Goal: Task Accomplishment & Management: Manage account settings

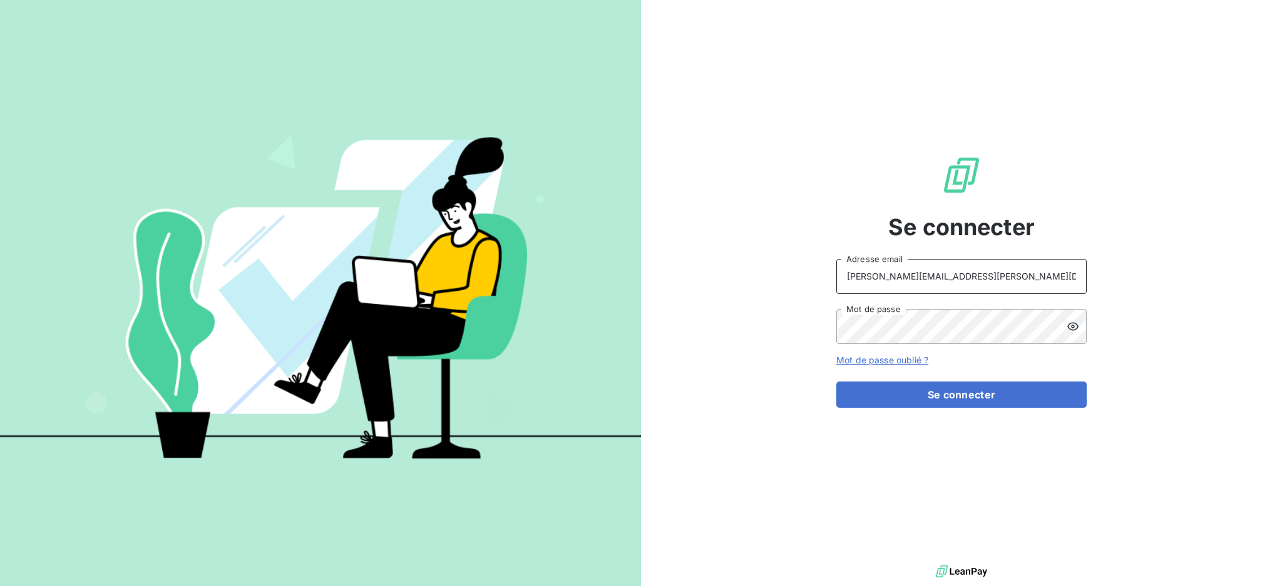
click at [929, 275] on input "dubuc@serpe.fr" at bounding box center [961, 276] width 250 height 35
type input "recouvrement@serpe.fr"
click at [886, 396] on button "Se connecter" at bounding box center [961, 395] width 250 height 26
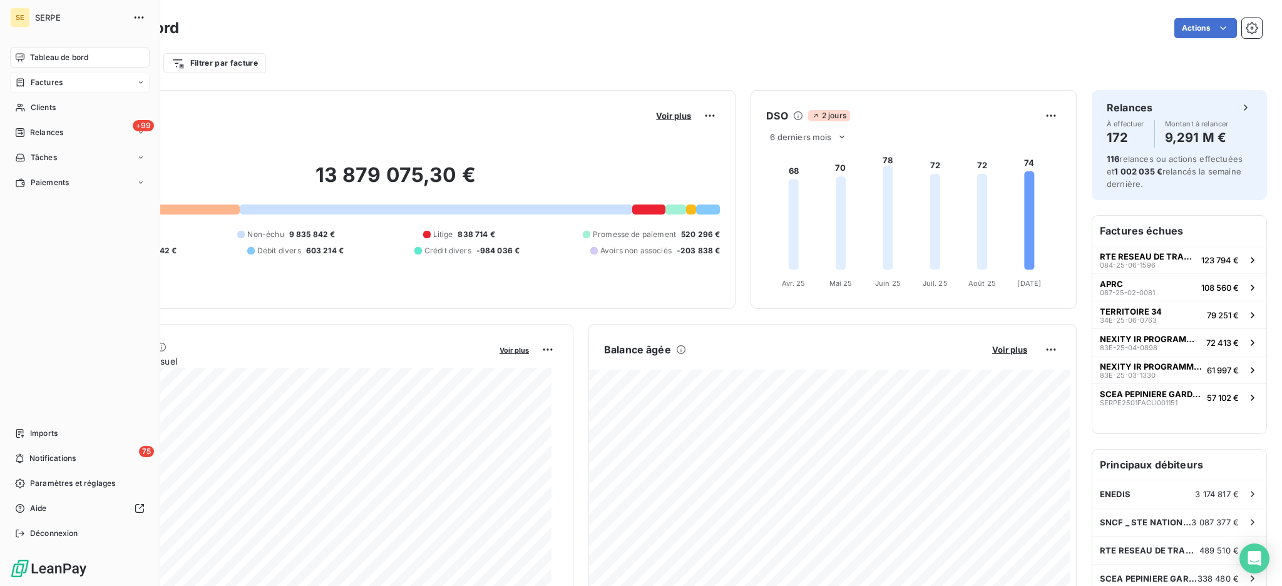
click at [40, 83] on span "Factures" at bounding box center [47, 82] width 32 height 11
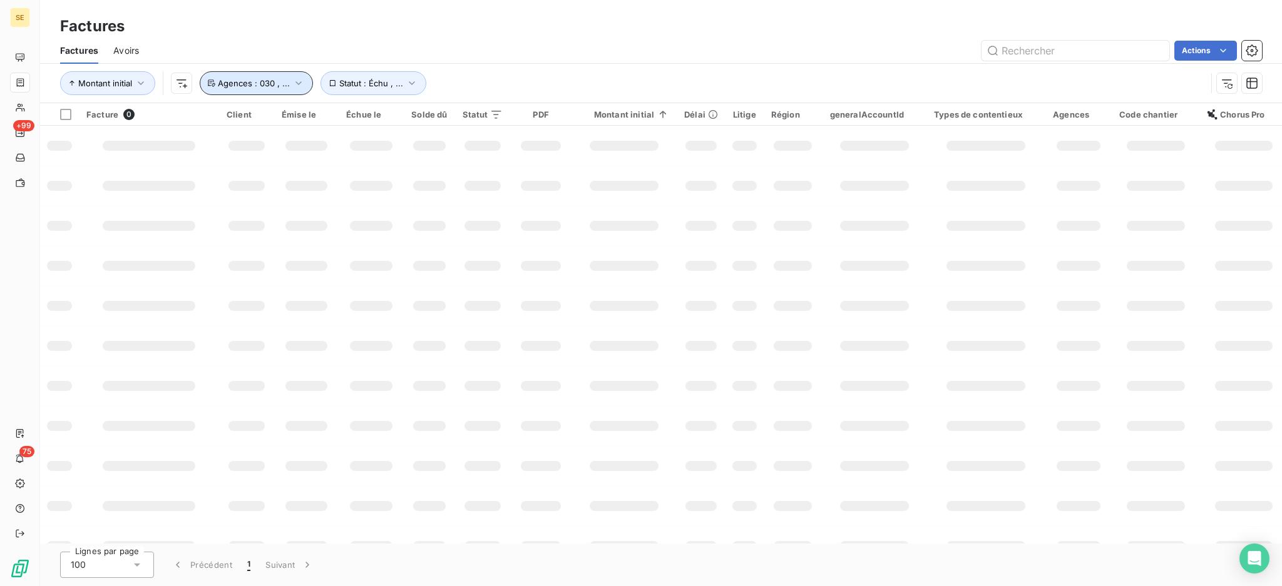
click at [299, 85] on icon "button" at bounding box center [298, 83] width 13 height 13
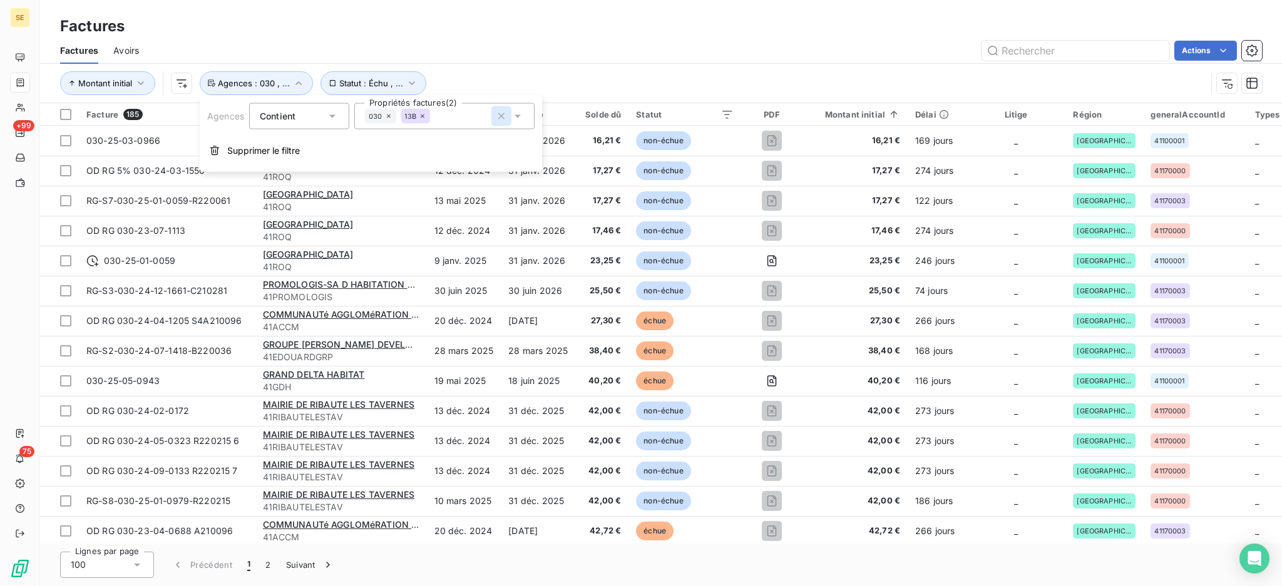
click at [497, 115] on icon "button" at bounding box center [501, 116] width 13 height 13
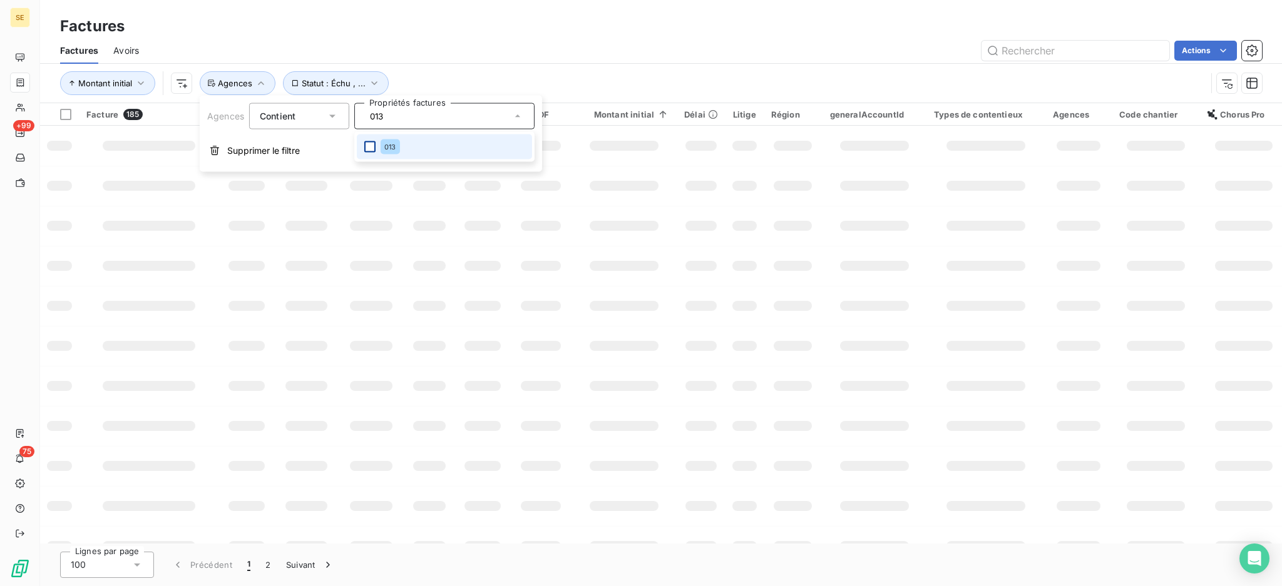
type input "013"
click at [369, 146] on div at bounding box center [369, 146] width 11 height 11
click at [389, 80] on icon "button" at bounding box center [395, 83] width 13 height 13
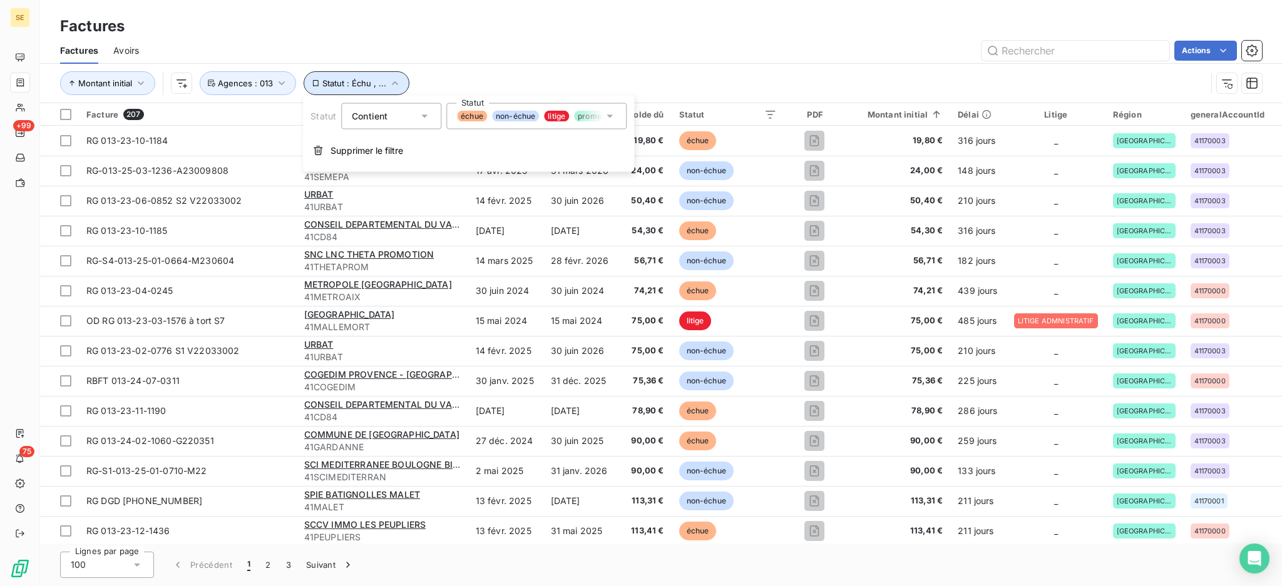
click at [392, 84] on icon "button" at bounding box center [395, 83] width 13 height 13
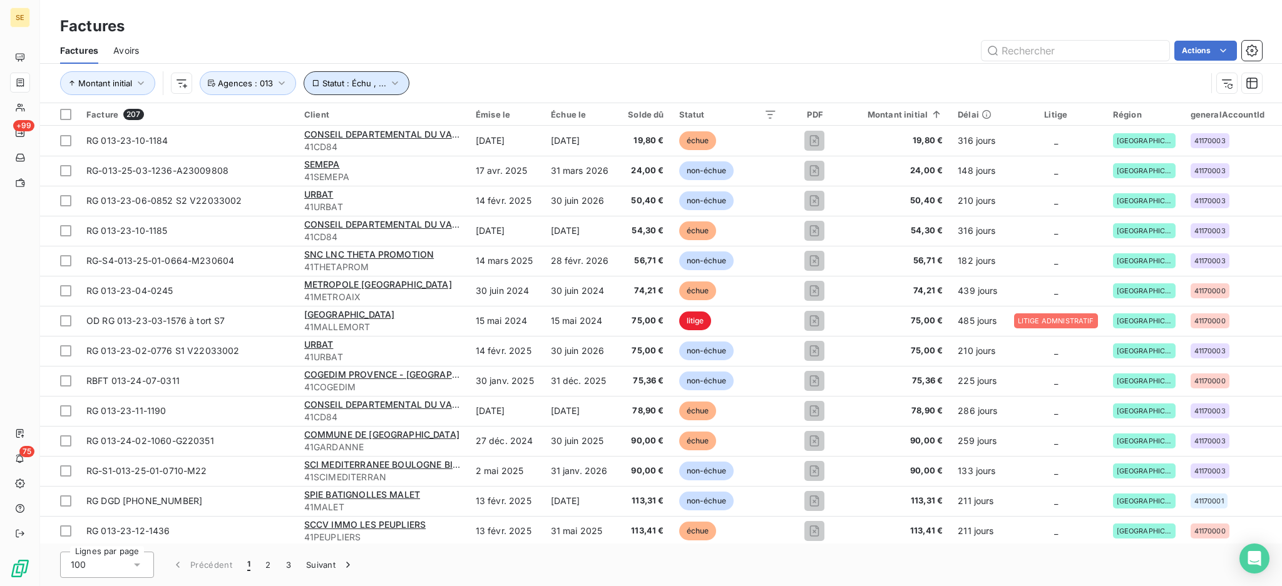
click at [392, 84] on icon "button" at bounding box center [395, 83] width 6 height 4
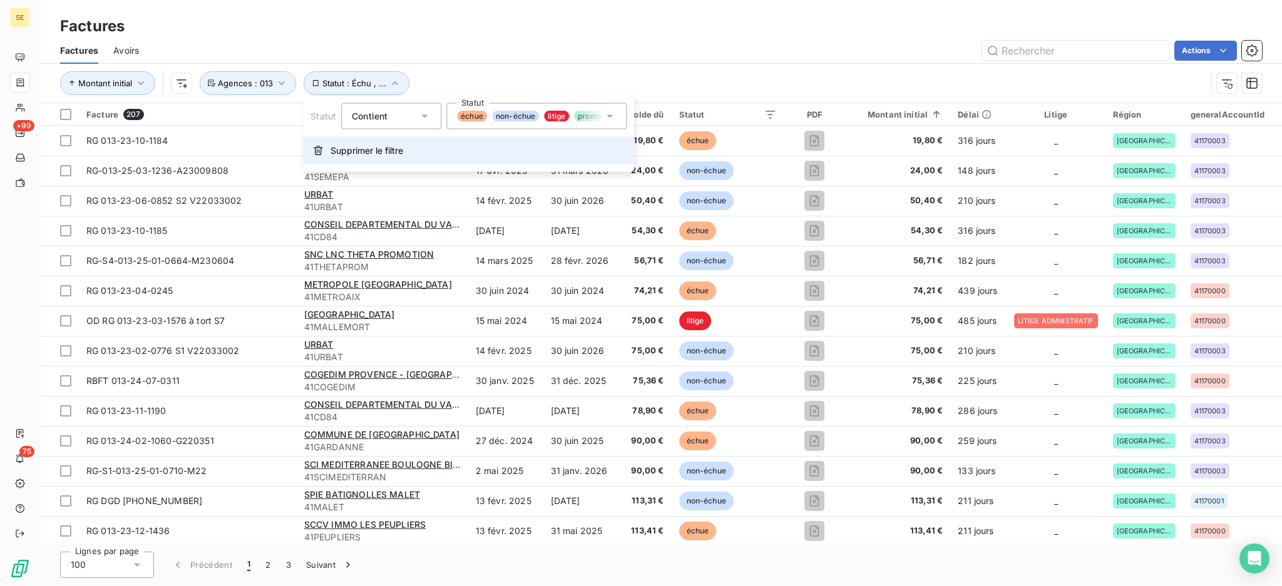
click at [391, 148] on span "Supprimer le filtre" at bounding box center [366, 151] width 73 height 13
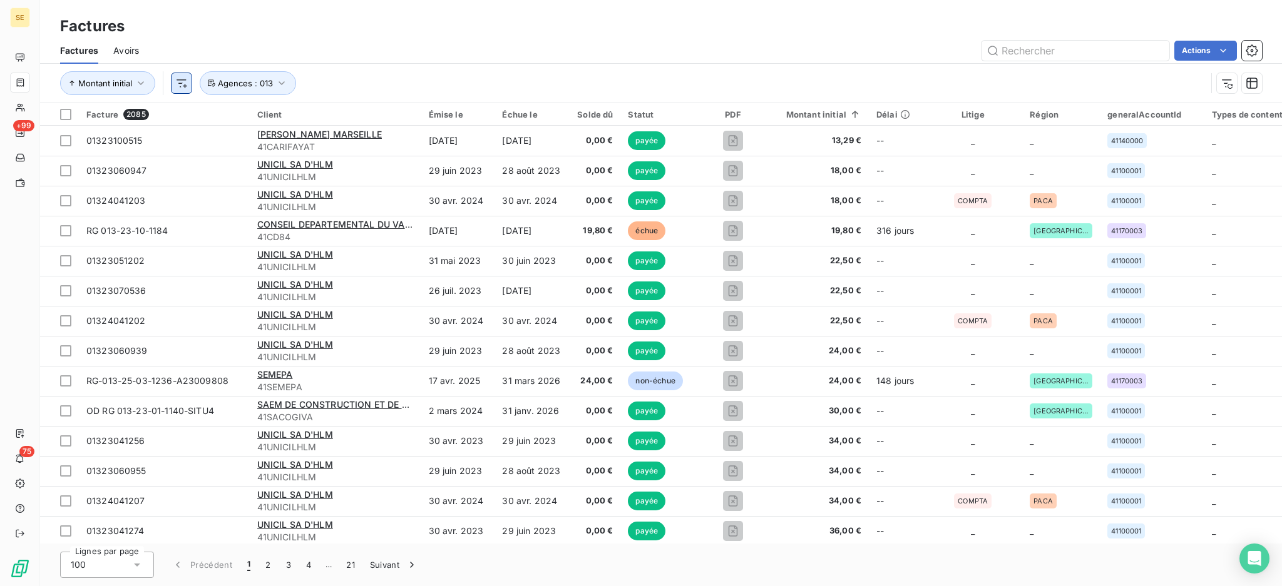
click at [183, 84] on html "SE +99 75 Factures Factures Avoirs Actions Montant initial Agences : 013 Factur…" at bounding box center [641, 293] width 1282 height 586
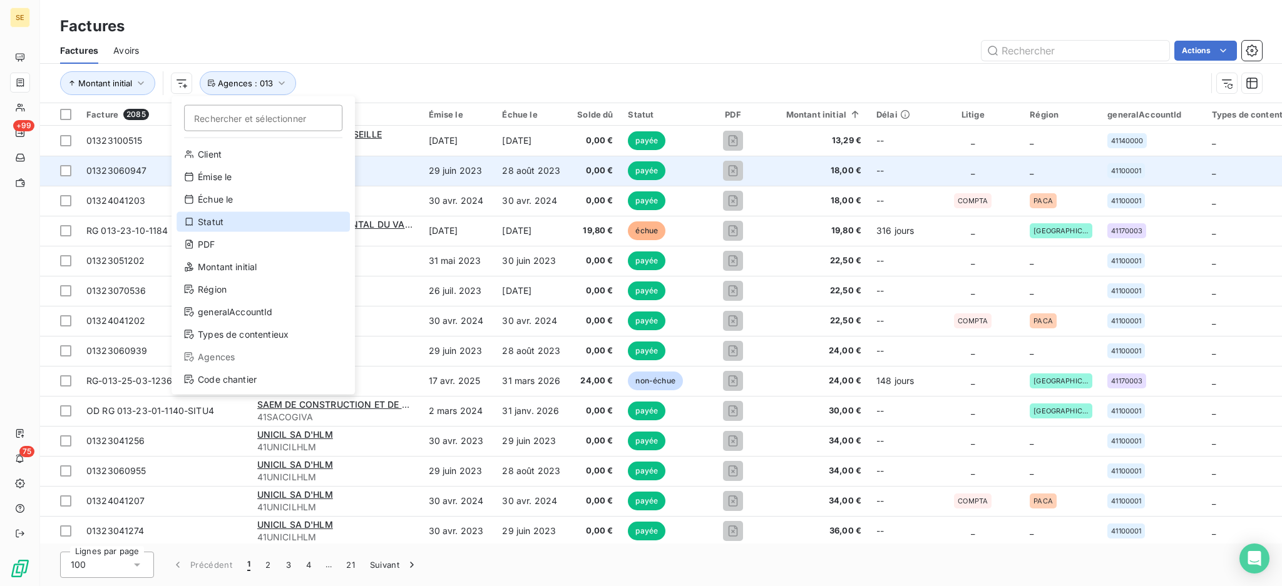
click at [212, 224] on div "Statut" at bounding box center [262, 222] width 173 height 20
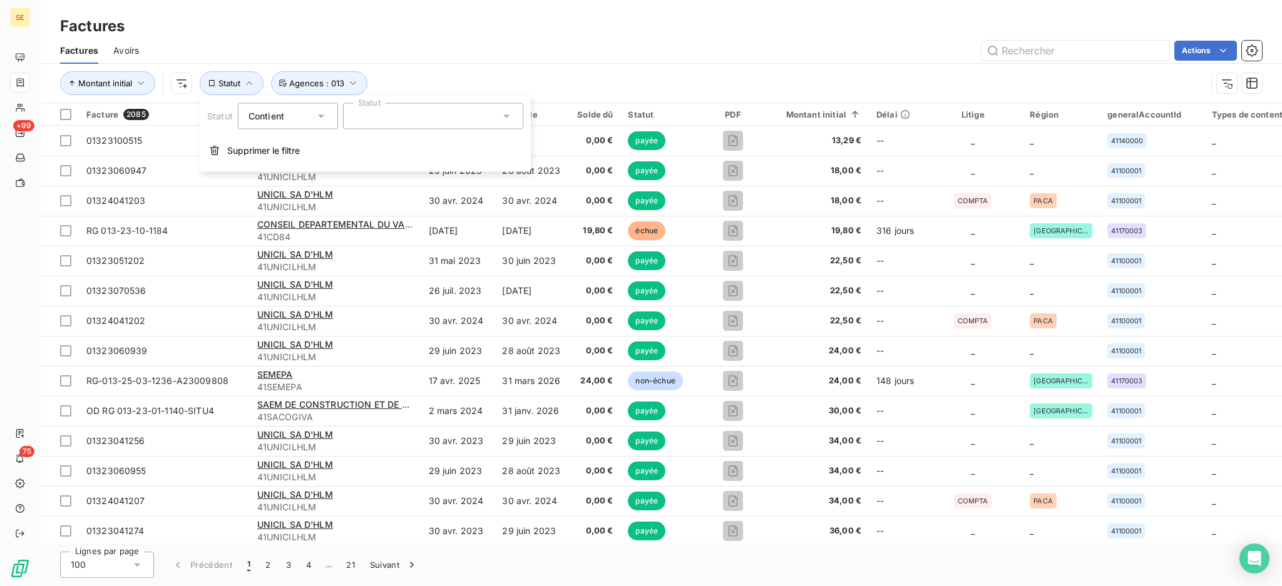
click at [506, 115] on icon at bounding box center [506, 116] width 6 height 3
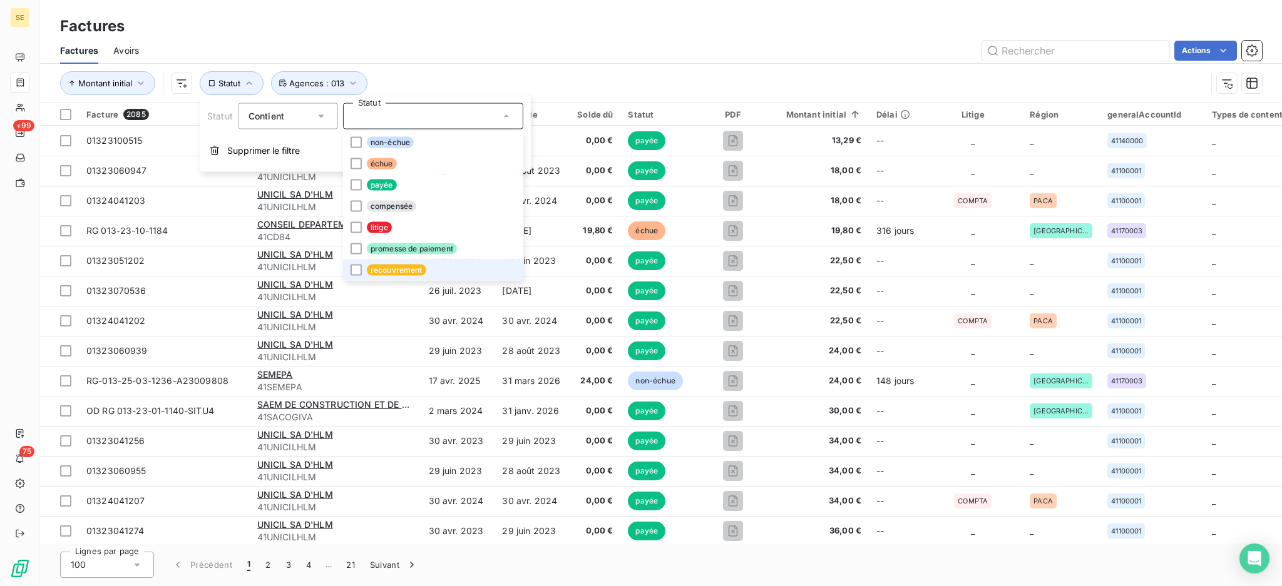
click at [403, 268] on span "recouvrement" at bounding box center [396, 270] width 59 height 11
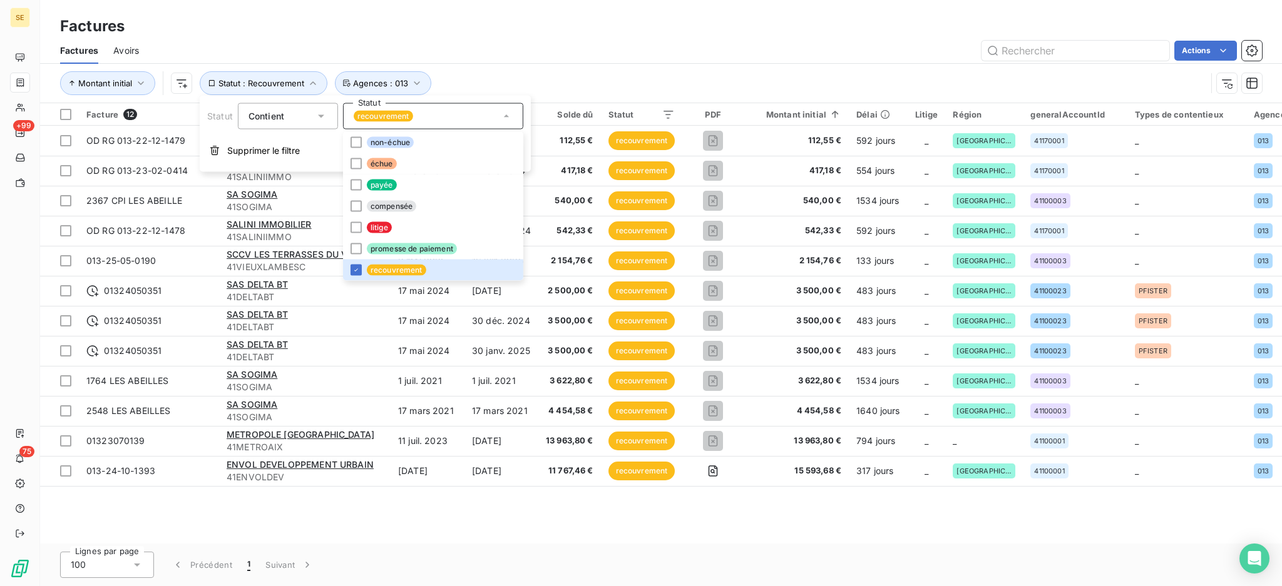
click at [492, 18] on div "Factures" at bounding box center [661, 26] width 1242 height 23
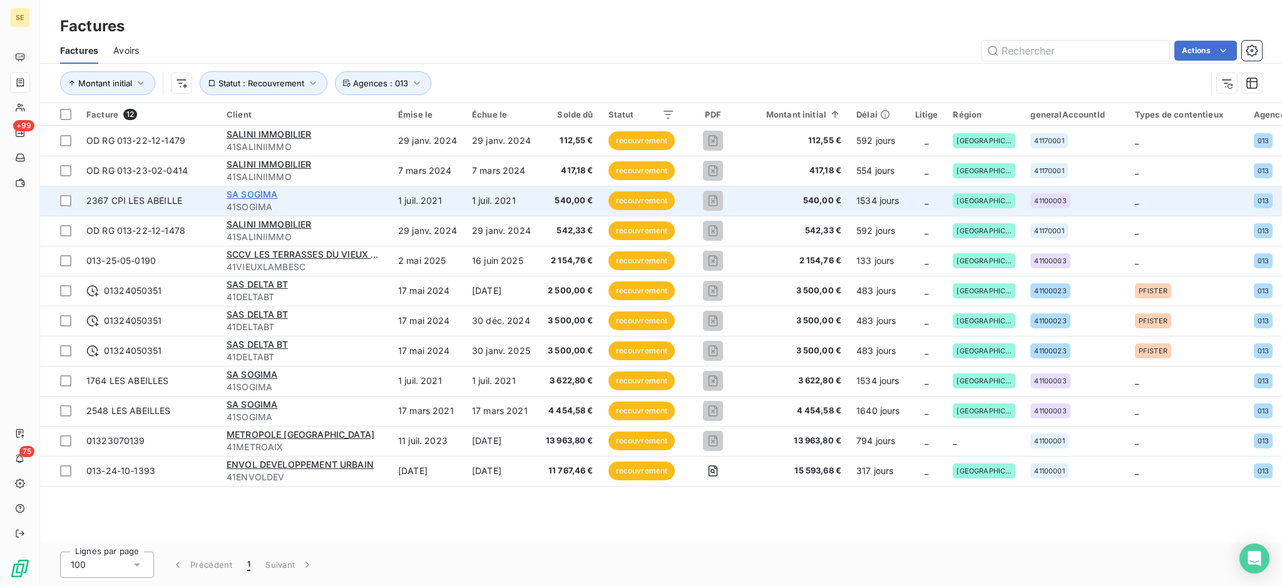
click at [268, 190] on span "SA SOGIMA" at bounding box center [252, 194] width 51 height 11
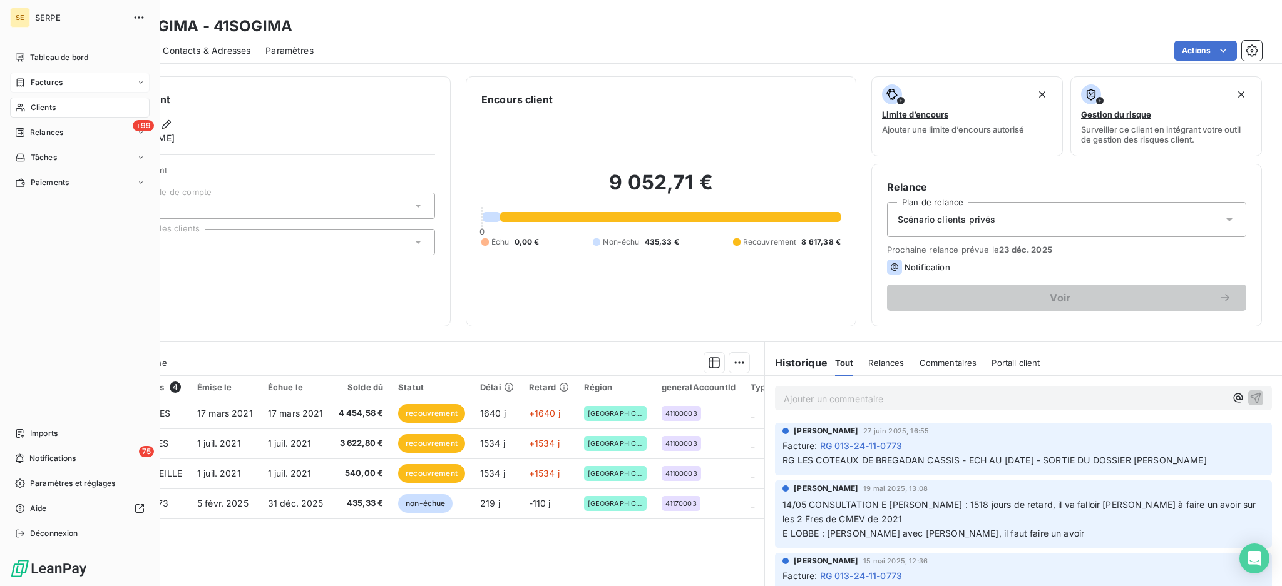
click at [56, 13] on span "SERPE" at bounding box center [80, 18] width 90 height 10
click at [41, 530] on span "Déconnexion" at bounding box center [54, 533] width 48 height 11
